Goal: Check status

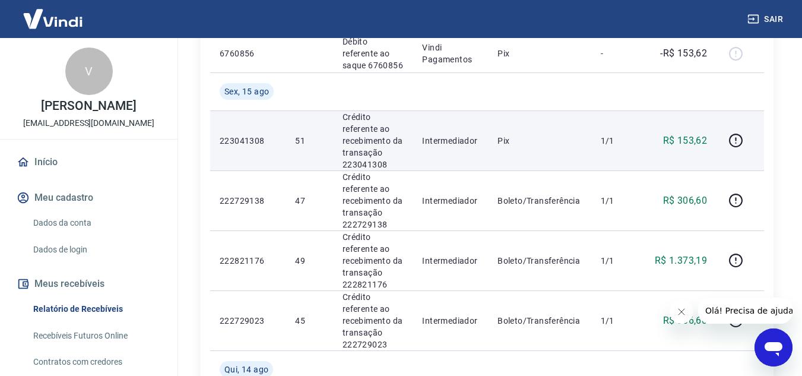
scroll to position [297, 0]
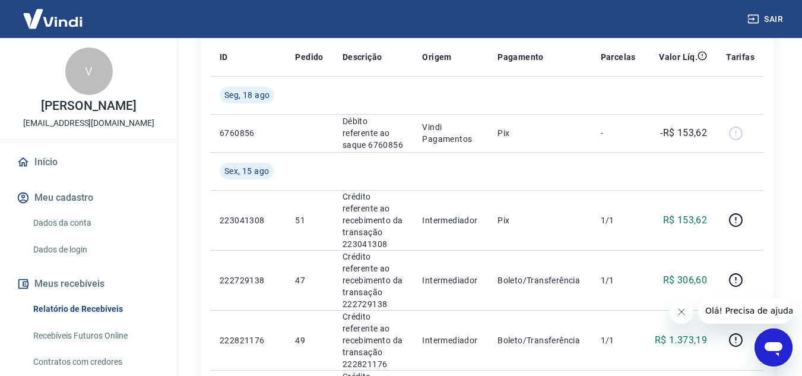
scroll to position [119, 0]
